Goal: Information Seeking & Learning: Learn about a topic

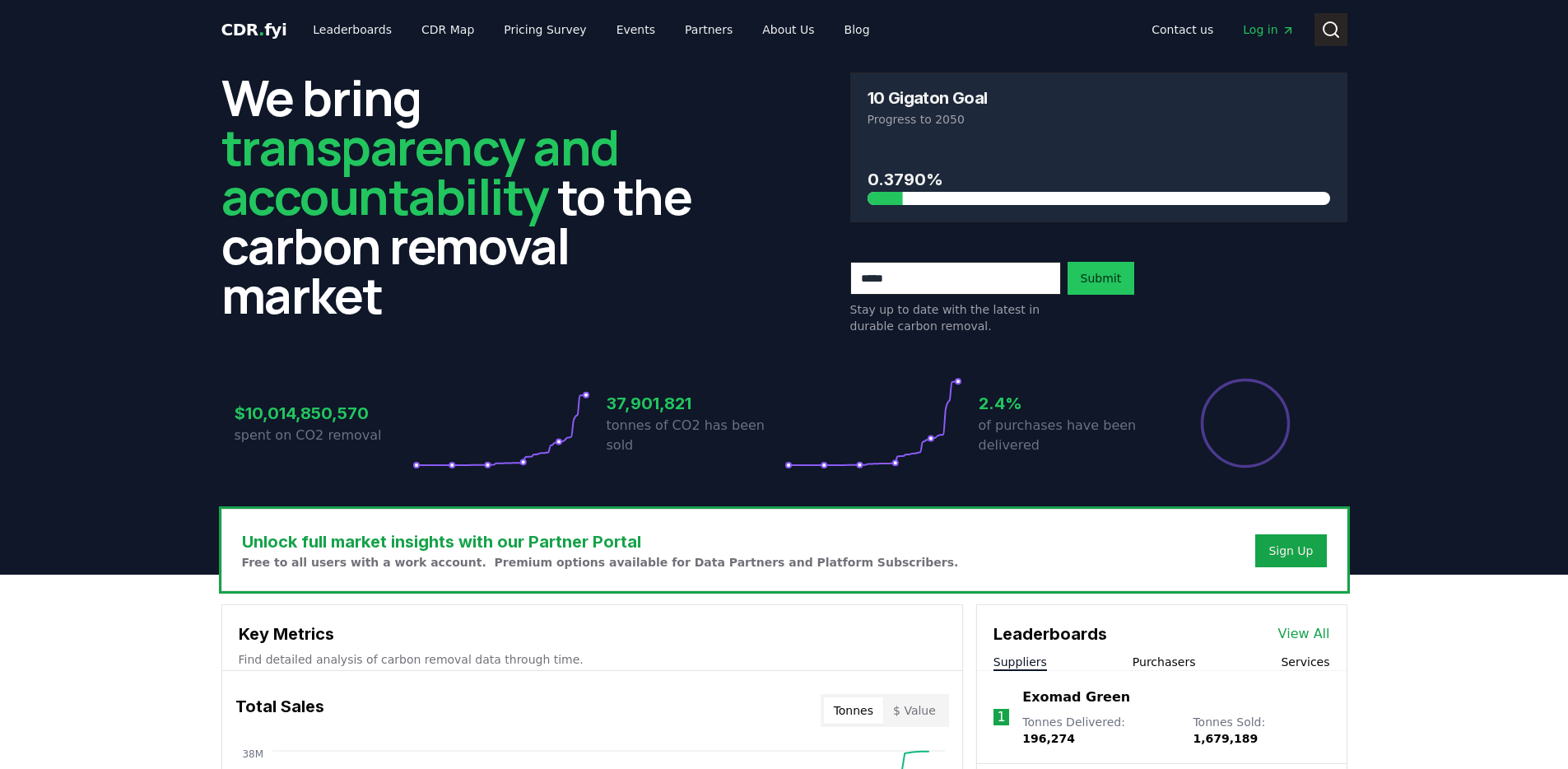
click at [1326, 31] on icon at bounding box center [1331, 29] width 20 height 20
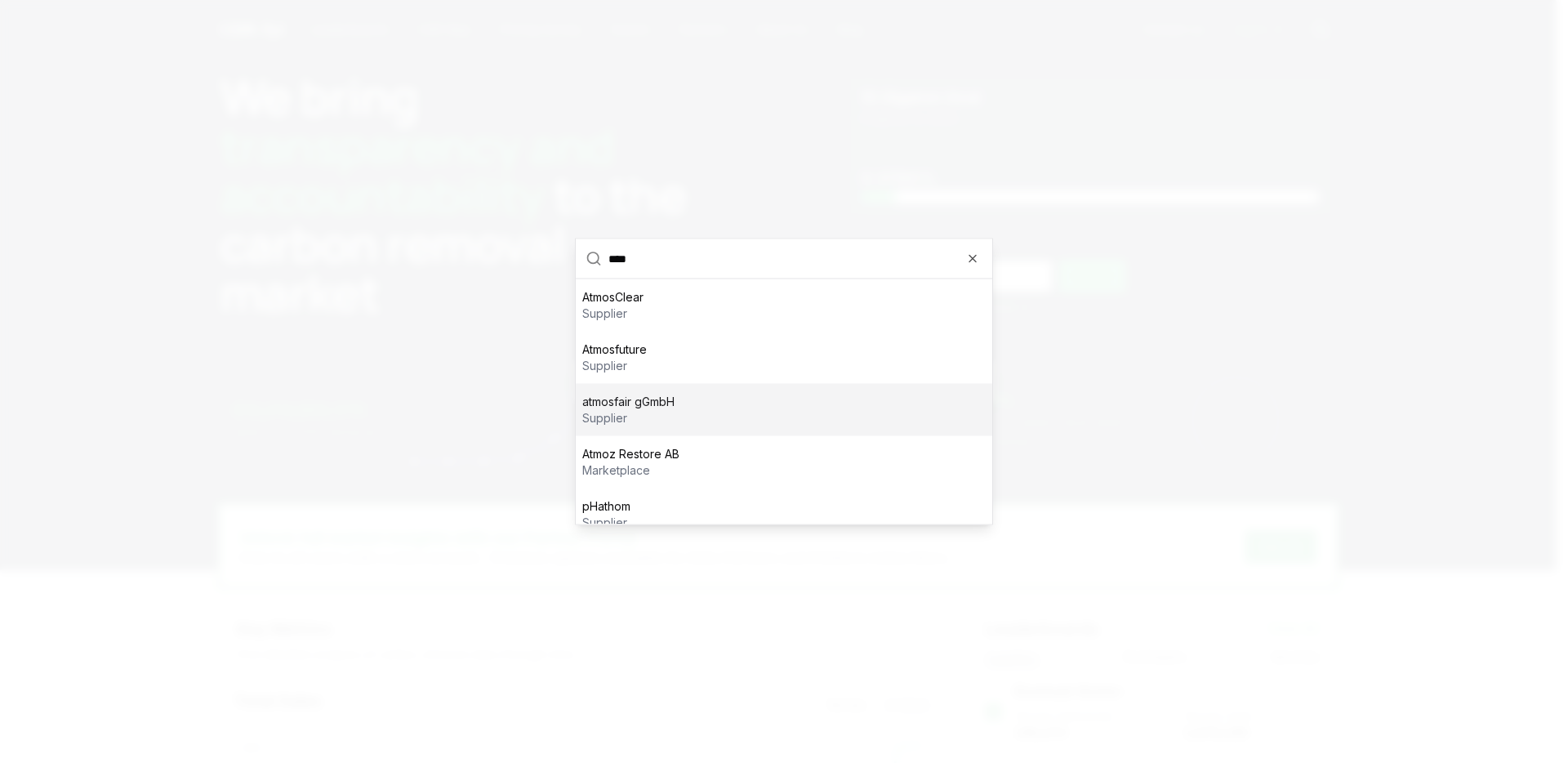
type input "****"
drag, startPoint x: 785, startPoint y: 411, endPoint x: 777, endPoint y: 395, distance: 17.9
click at [785, 411] on div "atmosfair gGmbH supplier" at bounding box center [784, 409] width 416 height 52
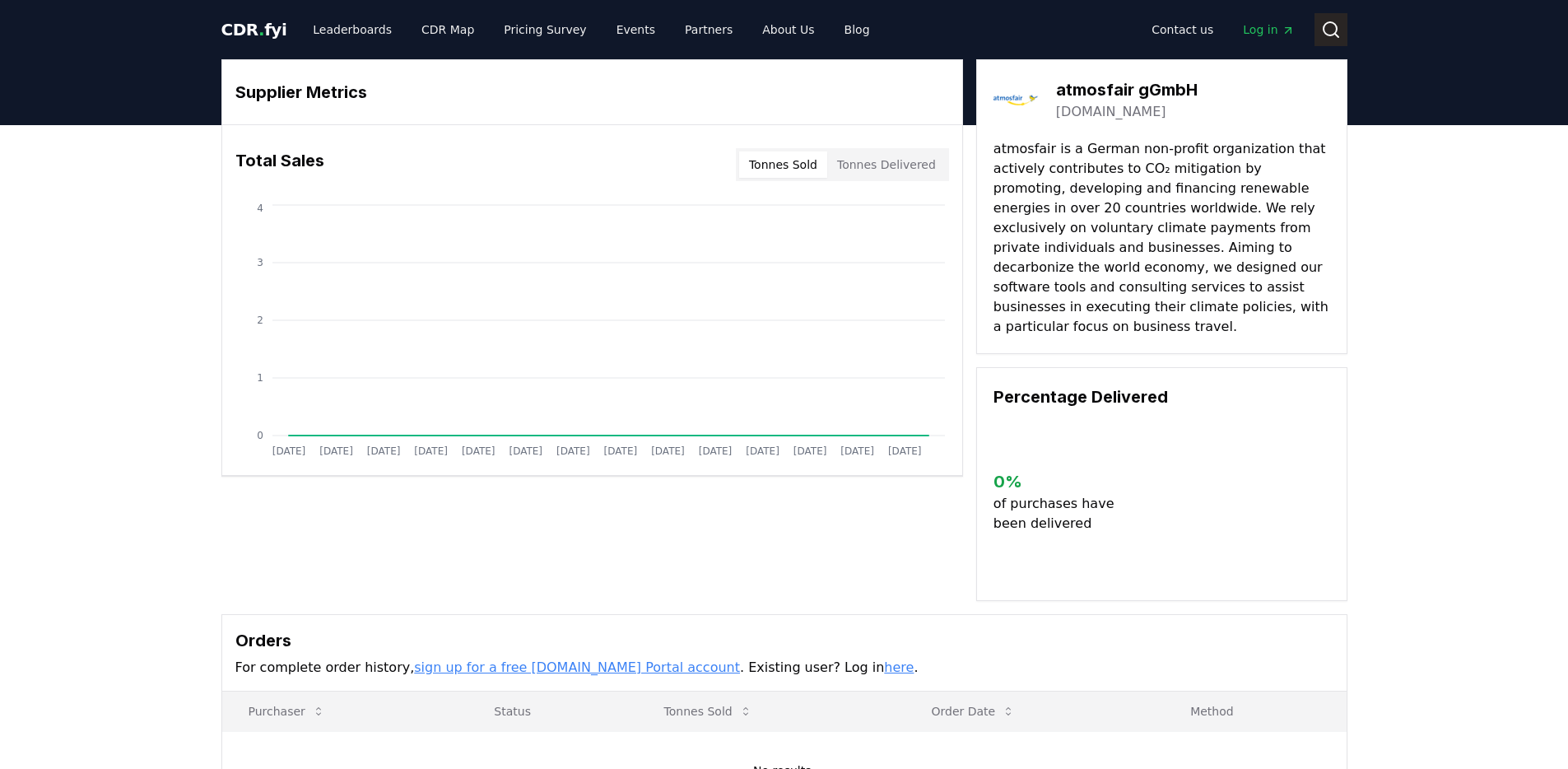
click at [1325, 15] on button "Search" at bounding box center [1331, 29] width 33 height 33
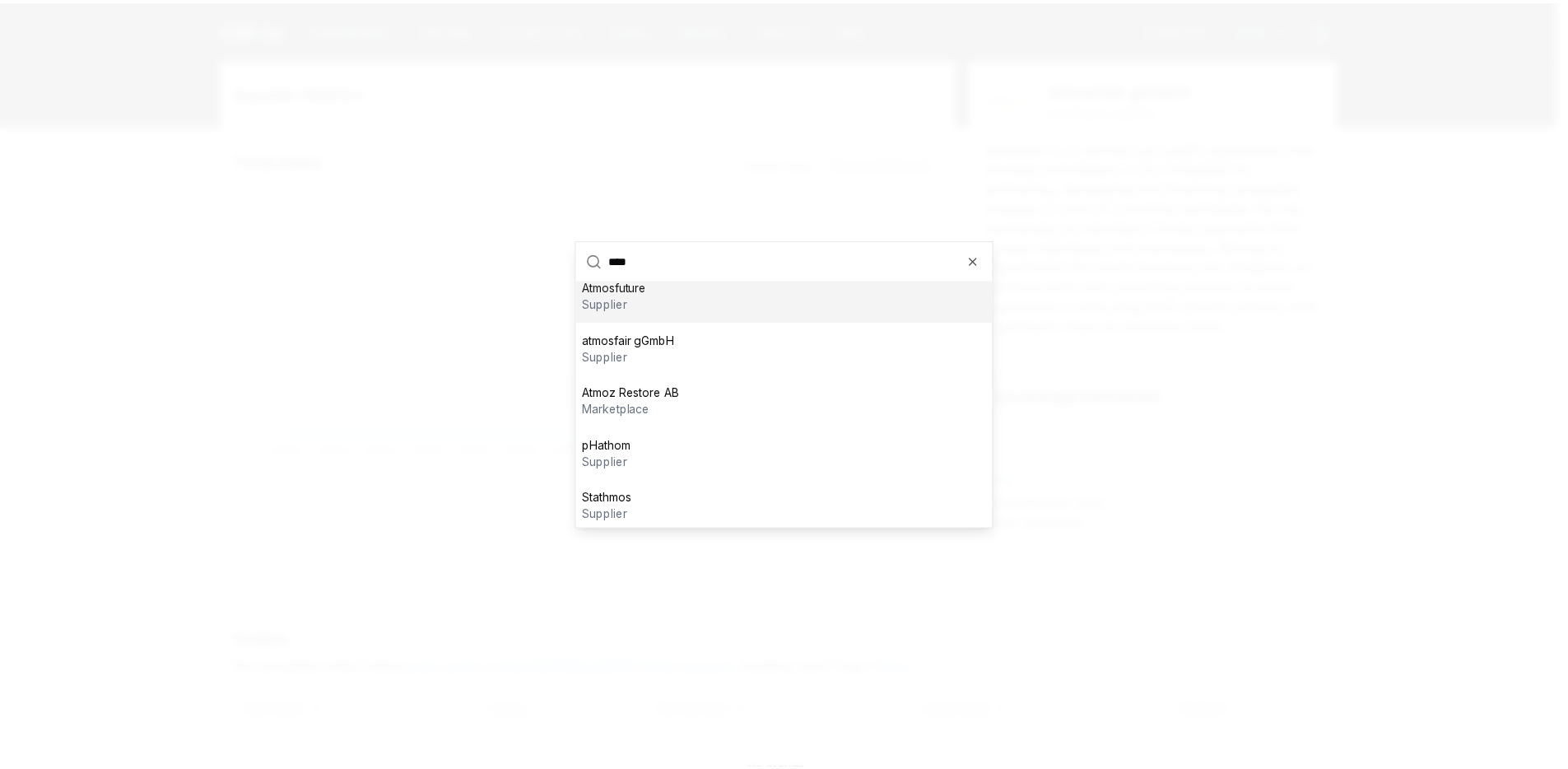
scroll to position [69, 0]
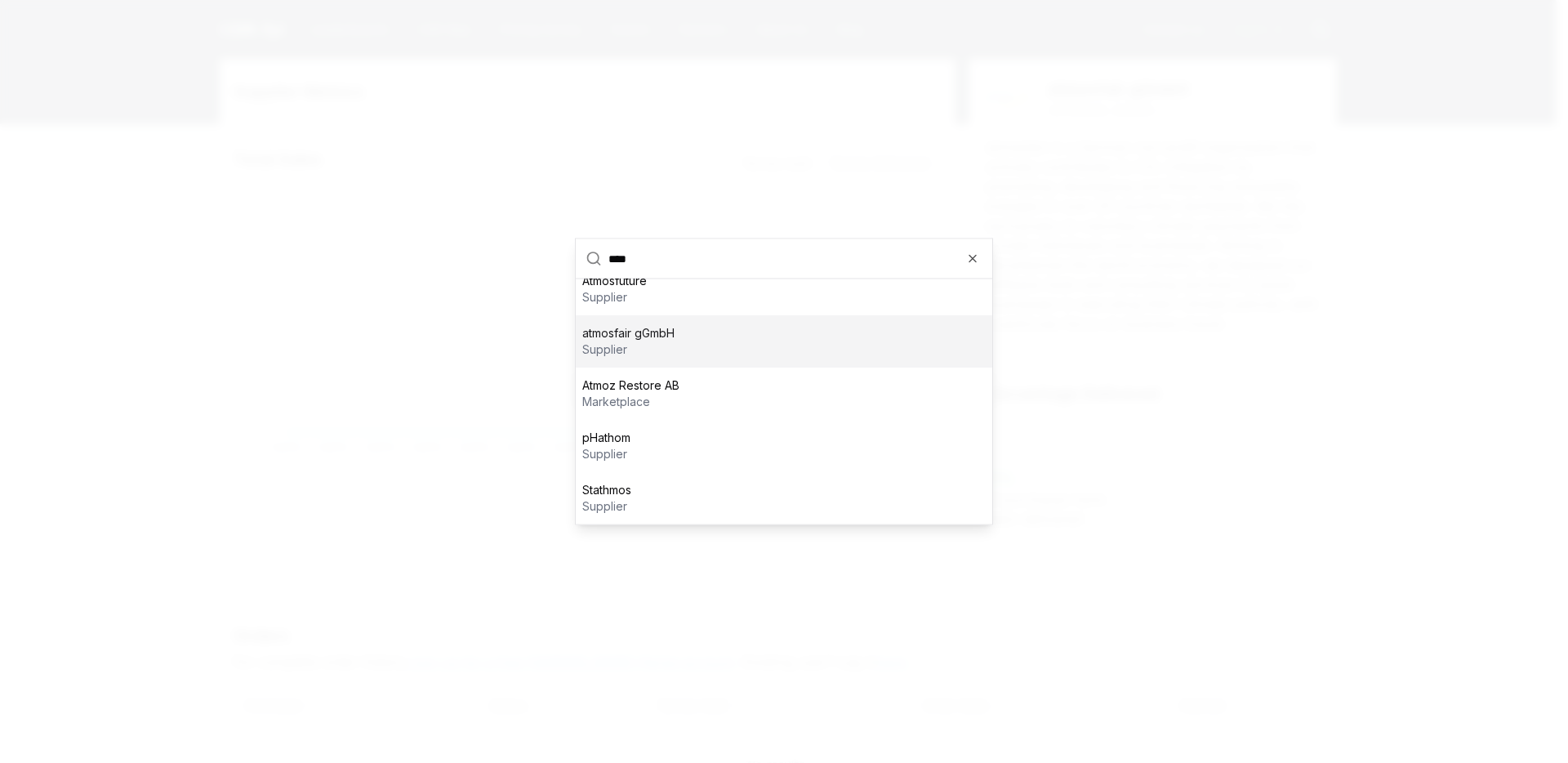
click at [727, 338] on div "atmosfair gGmbH supplier" at bounding box center [784, 341] width 416 height 52
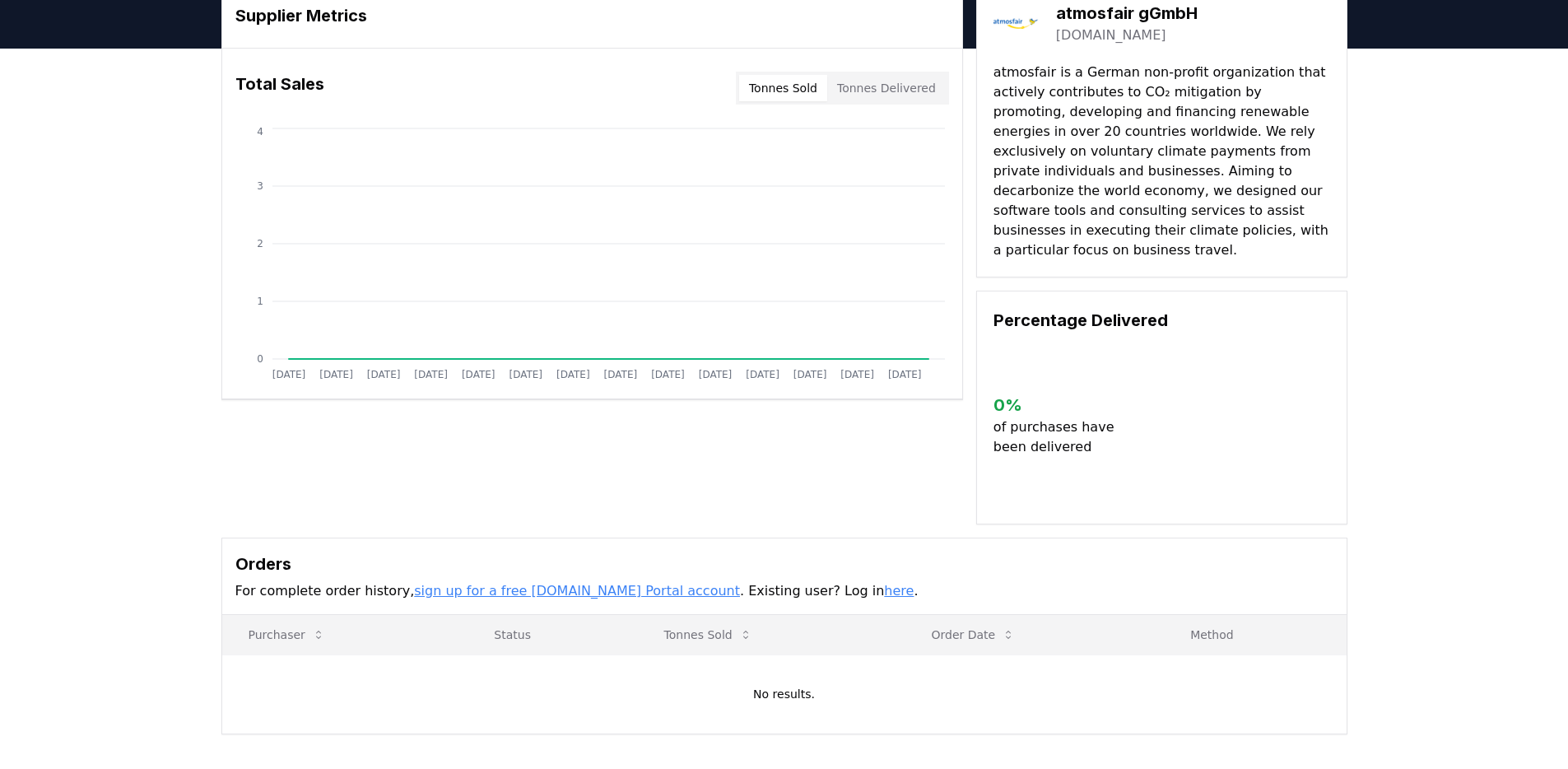
scroll to position [0, 0]
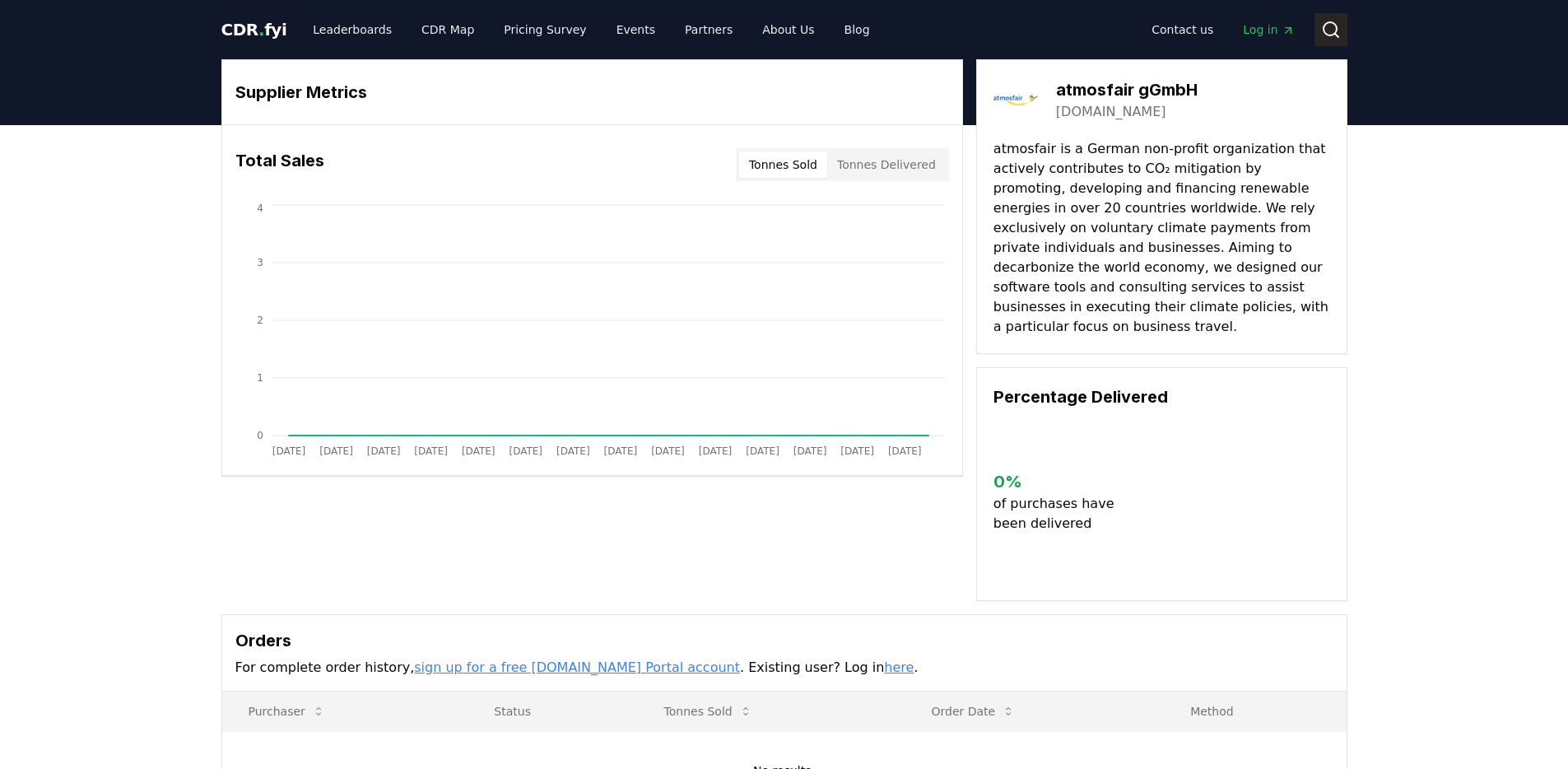
click at [1323, 18] on button "Search" at bounding box center [1331, 29] width 33 height 33
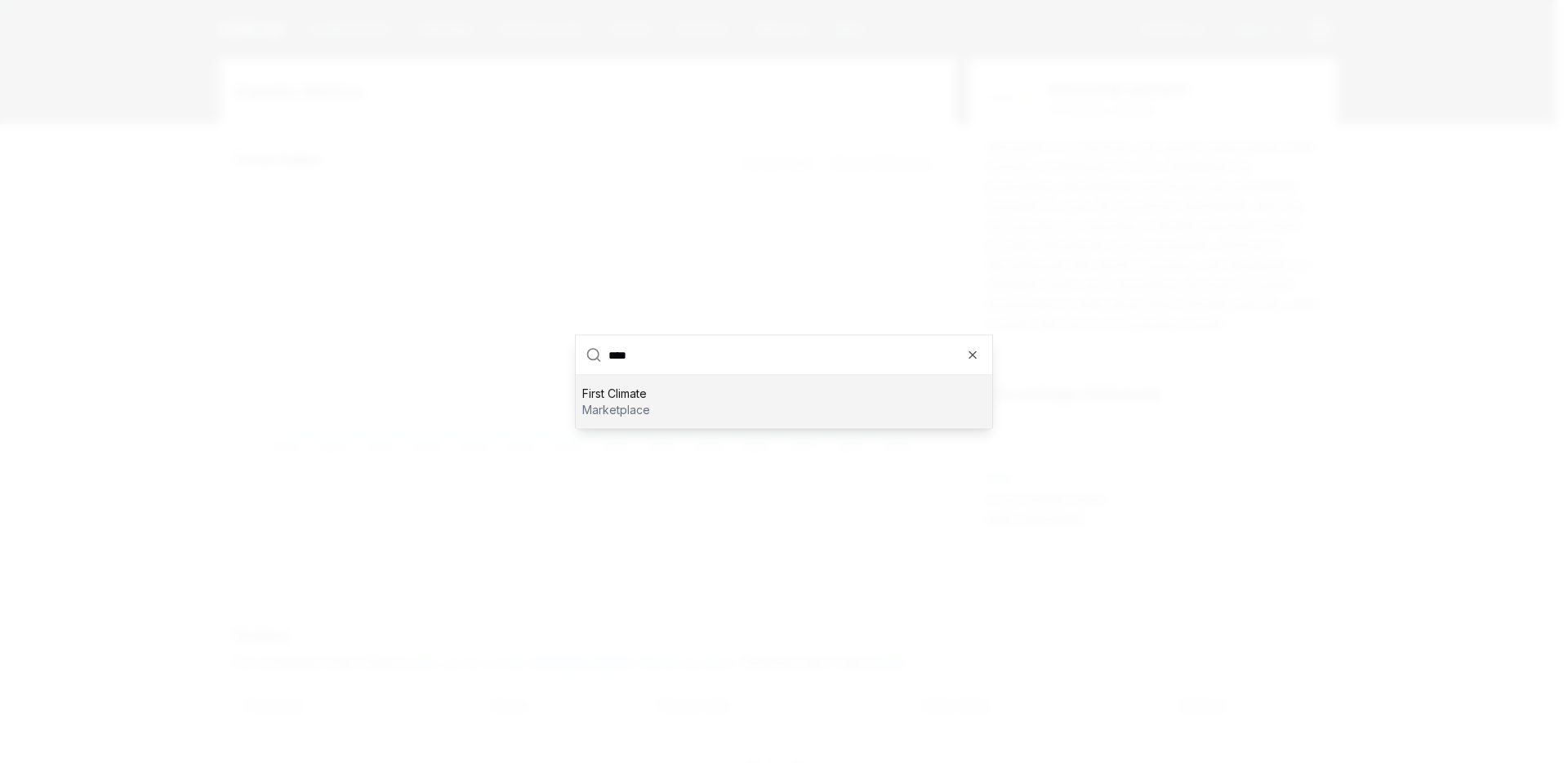
type input "*****"
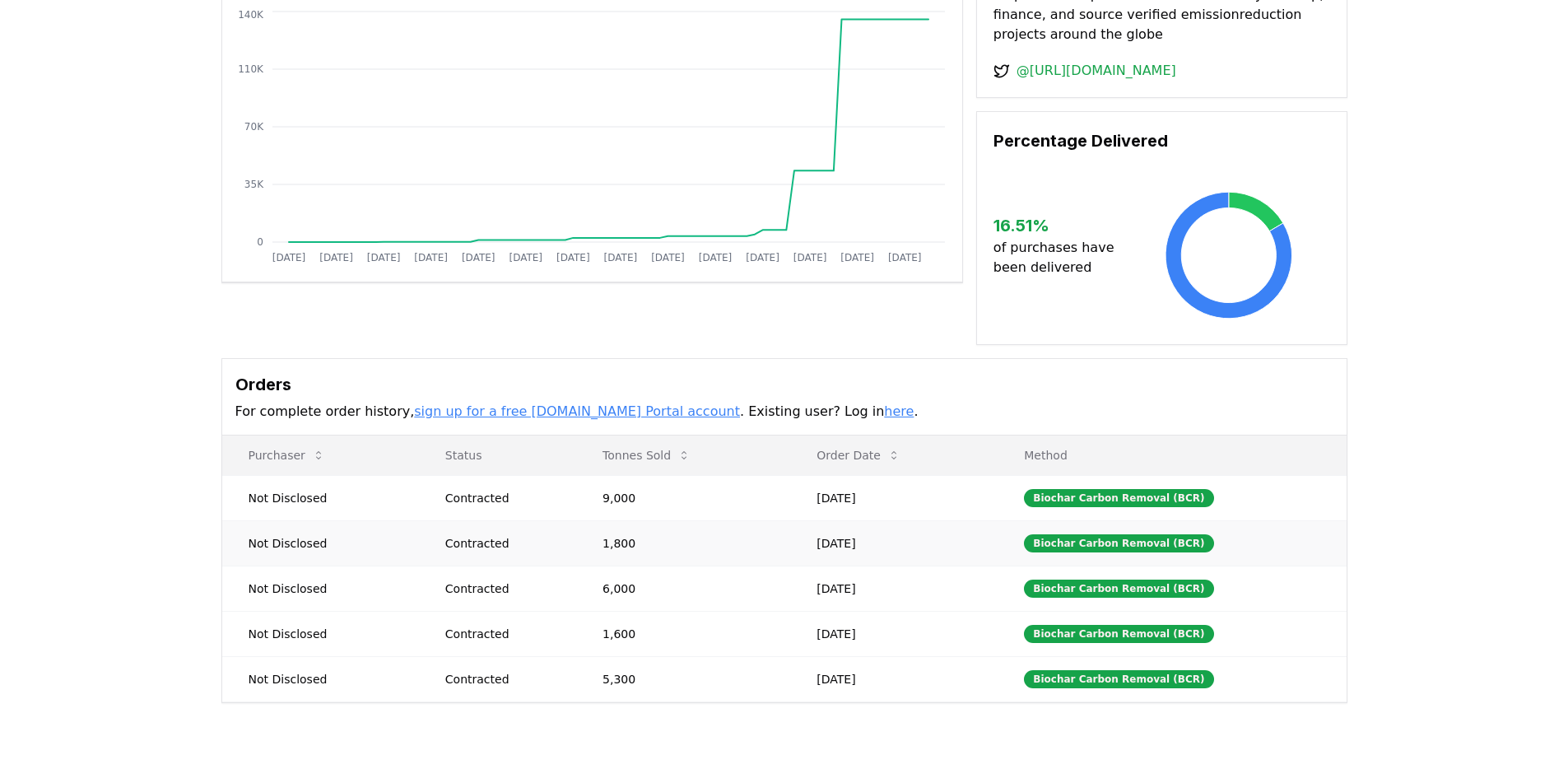
scroll to position [194, 0]
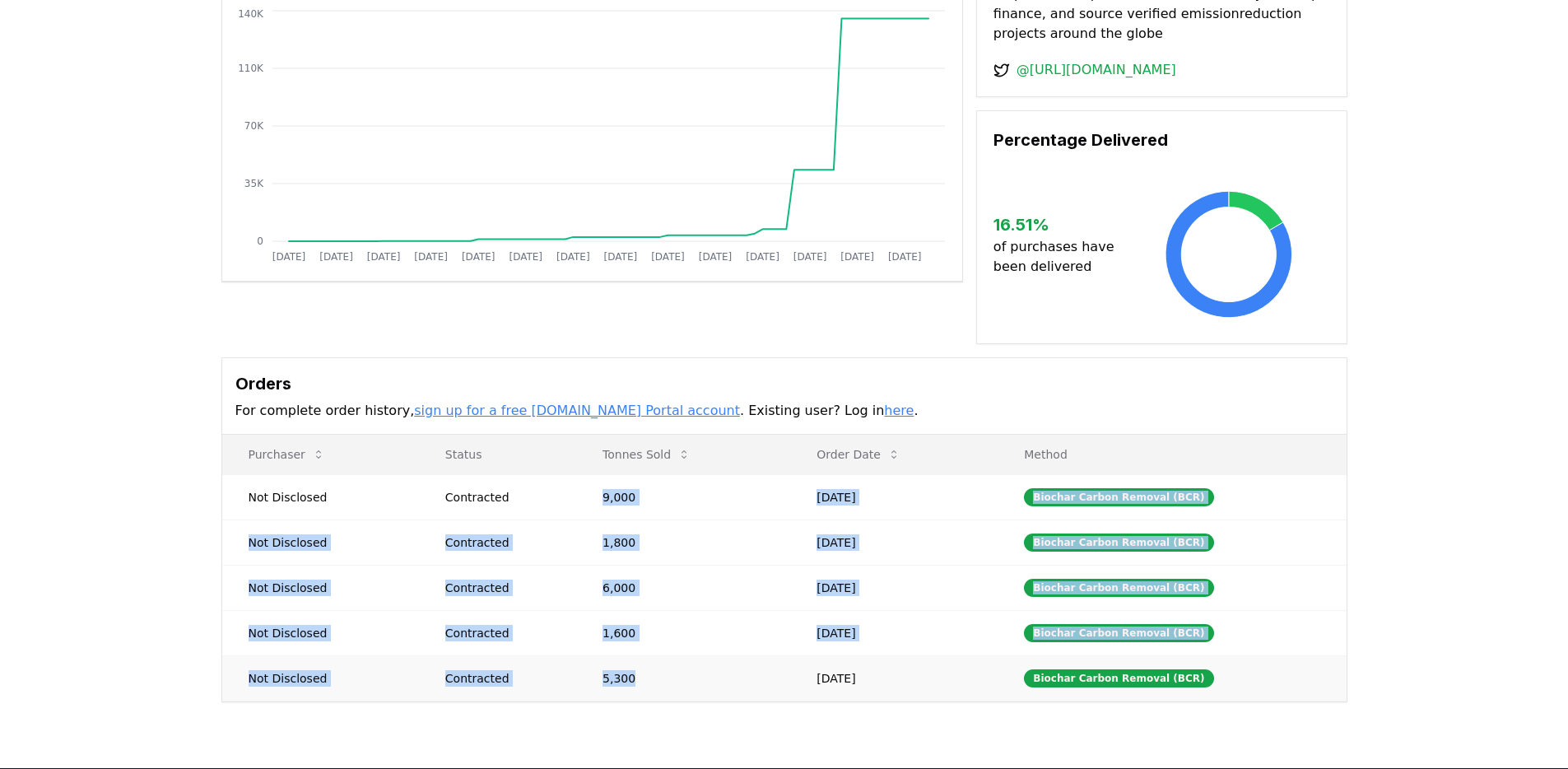
drag, startPoint x: 611, startPoint y: 491, endPoint x: 649, endPoint y: 696, distance: 208.5
click at [649, 696] on tbody "Not Disclosed Contracted 9,000 [DATE] Biochar Carbon Removal (BCR) Not Disclose…" at bounding box center [784, 587] width 1124 height 226
click at [649, 696] on td "5,300" at bounding box center [683, 678] width 214 height 45
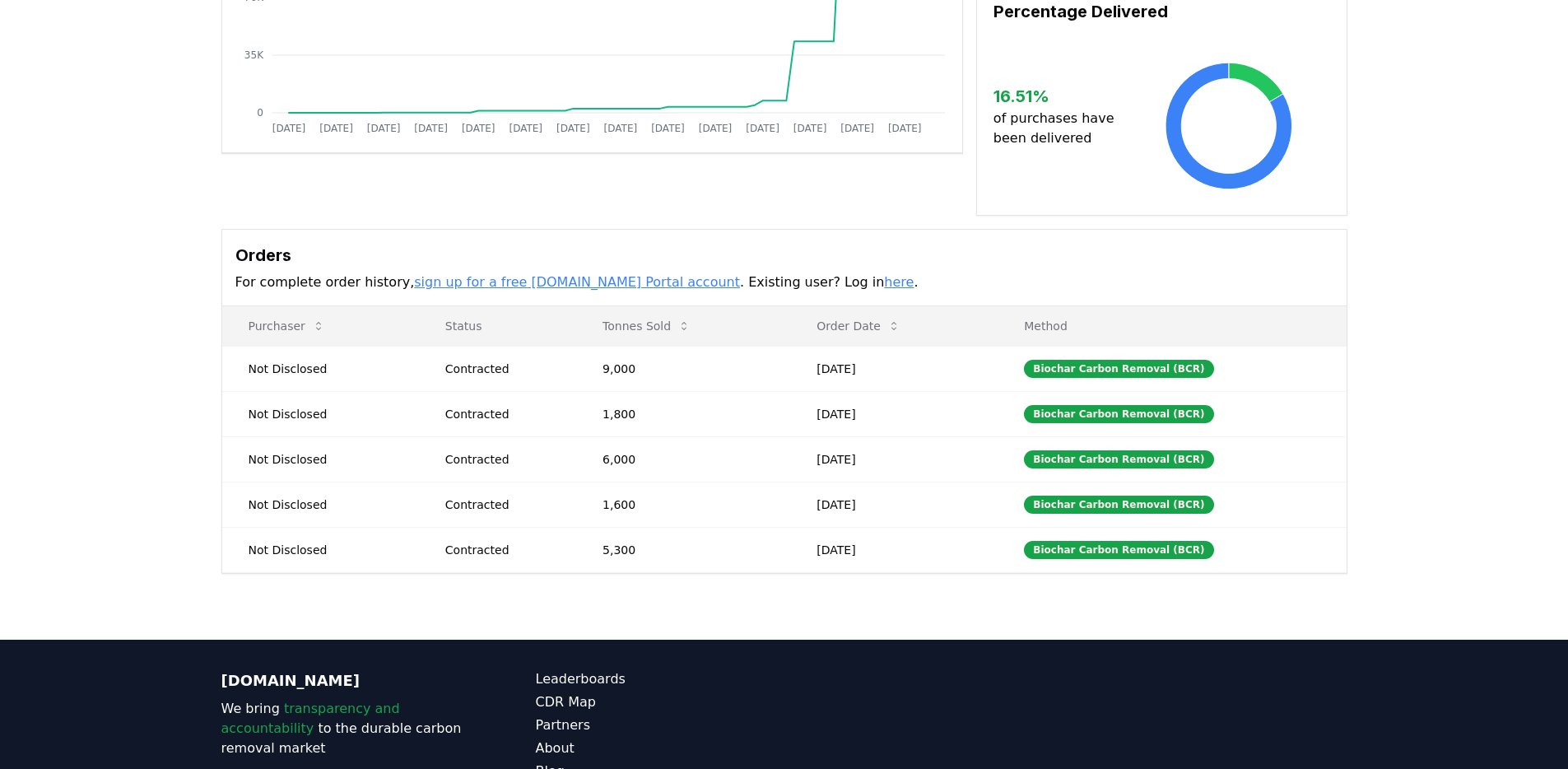
scroll to position [190, 0]
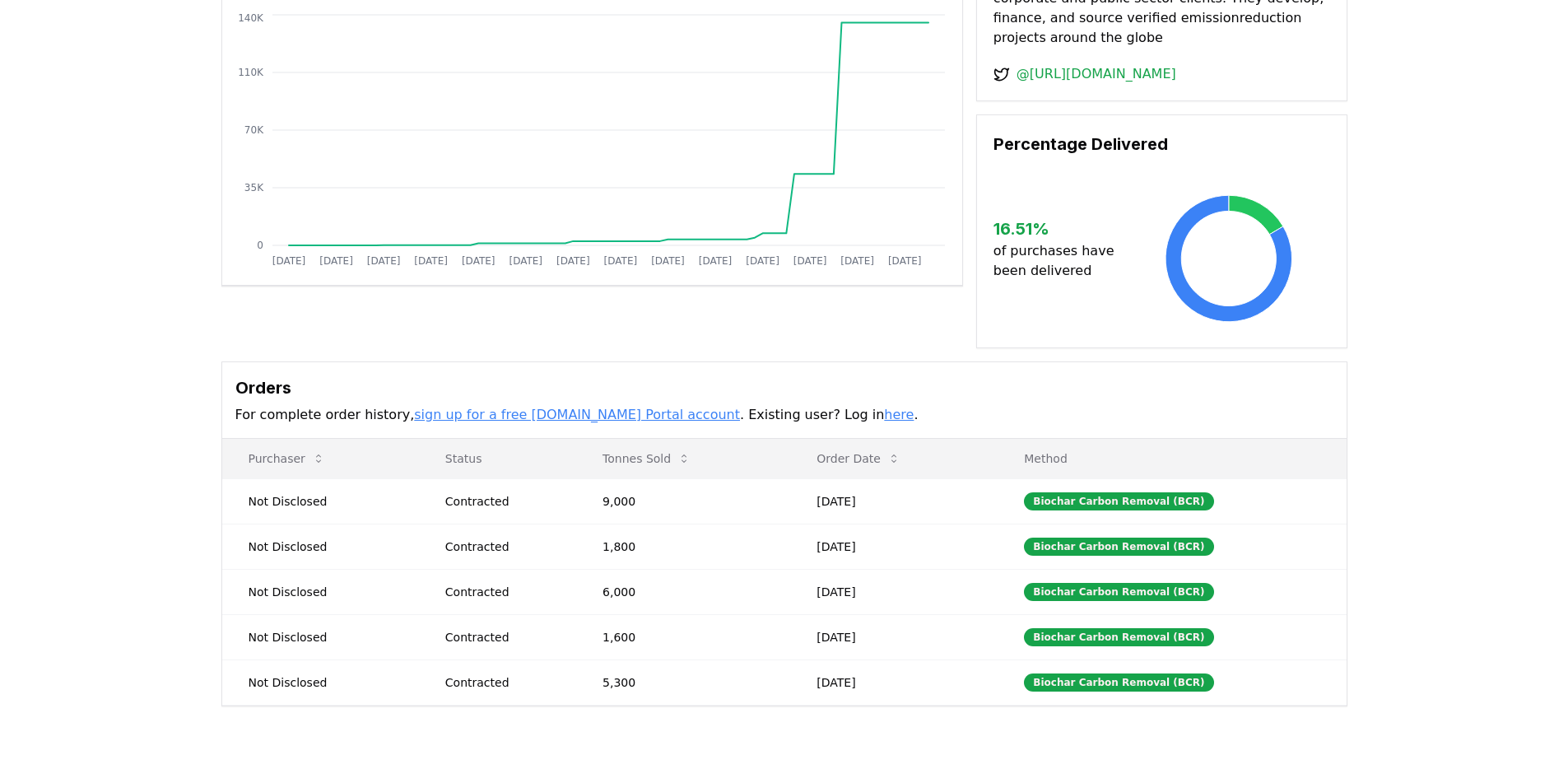
click at [1048, 249] on p "of purchases have been delivered" at bounding box center [1060, 261] width 134 height 40
click at [252, 515] on td "Not Disclosed" at bounding box center [320, 501] width 197 height 45
click at [252, 514] on td "Not Disclosed" at bounding box center [320, 501] width 197 height 45
click at [253, 514] on td "Not Disclosed" at bounding box center [320, 501] width 197 height 45
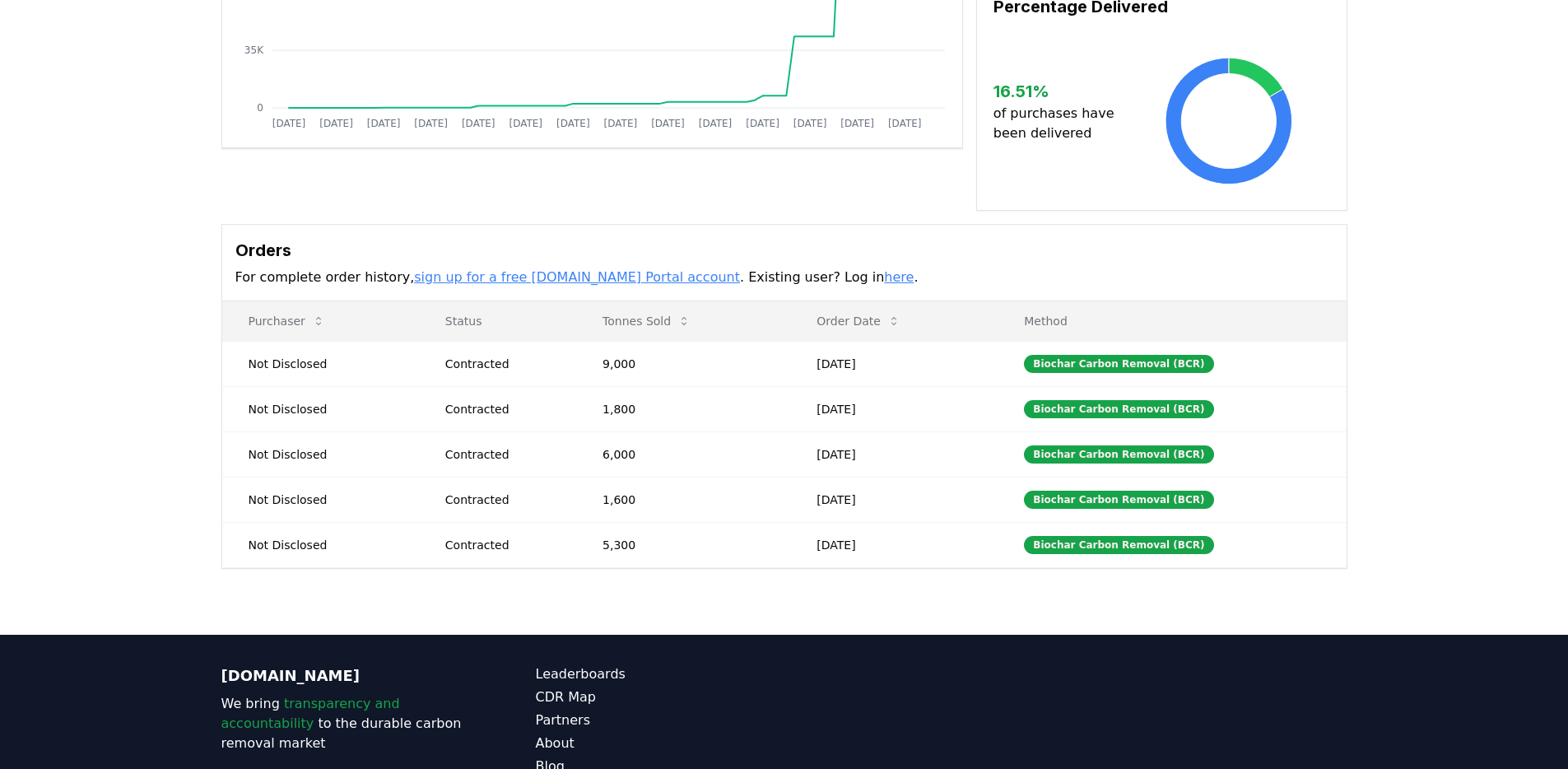
scroll to position [0, 0]
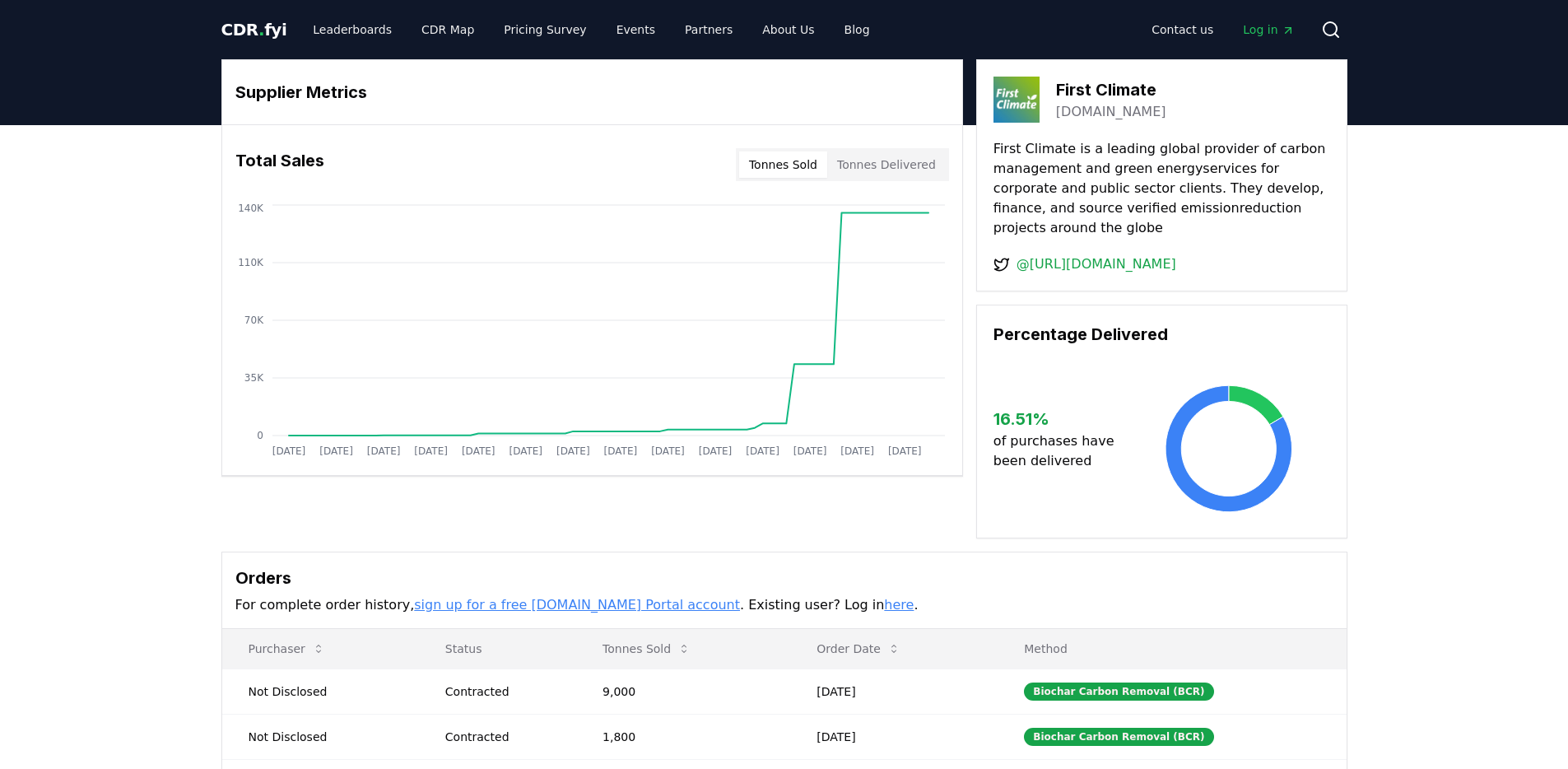
click at [1272, 27] on span "Log in" at bounding box center [1268, 29] width 51 height 16
